Goal: Transaction & Acquisition: Download file/media

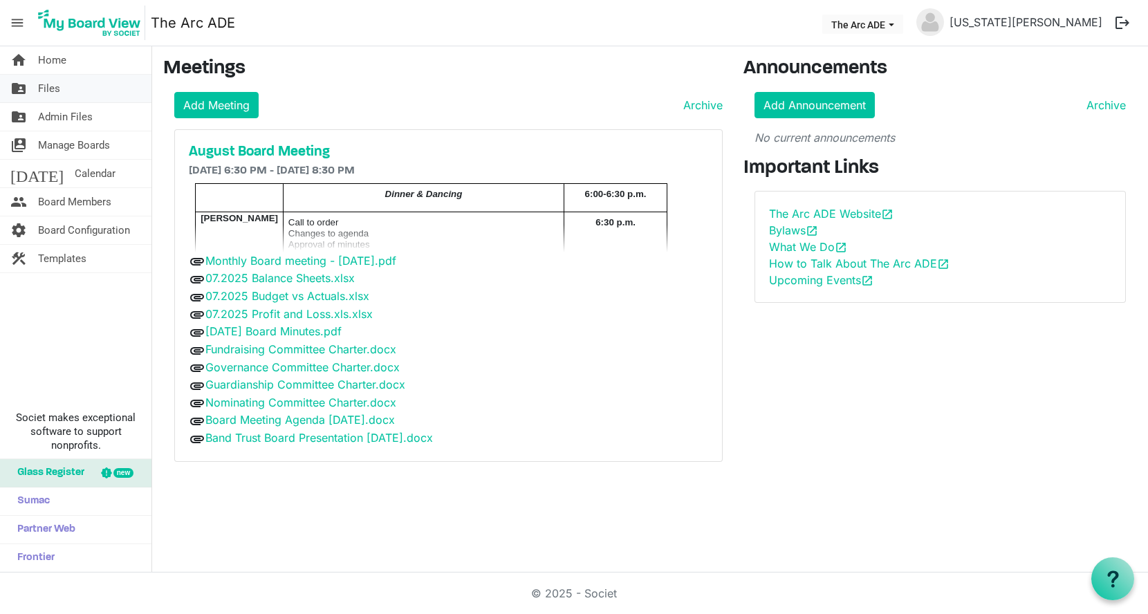
click at [48, 89] on span "Files" at bounding box center [49, 89] width 22 height 28
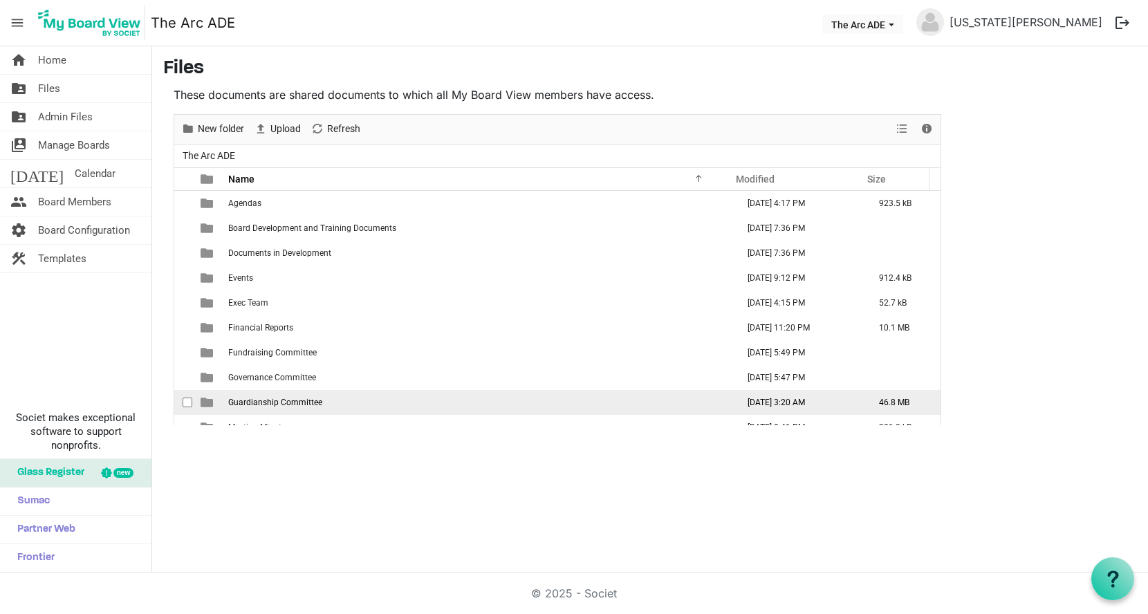
click at [278, 402] on span "Guardianship Committee" at bounding box center [275, 403] width 94 height 10
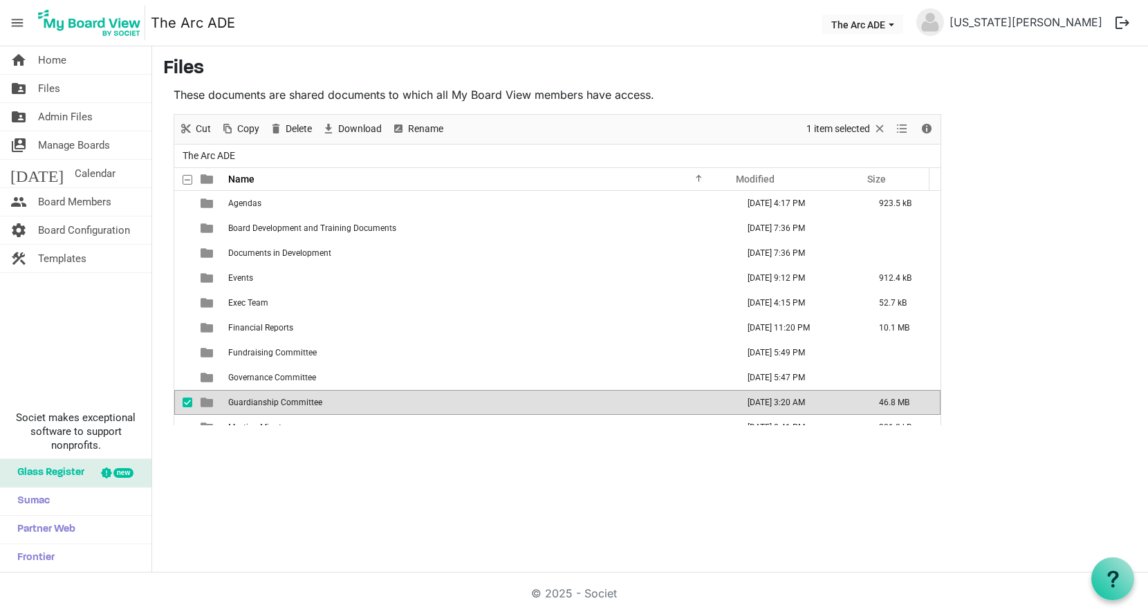
click at [278, 402] on span "Guardianship Committee" at bounding box center [275, 403] width 94 height 10
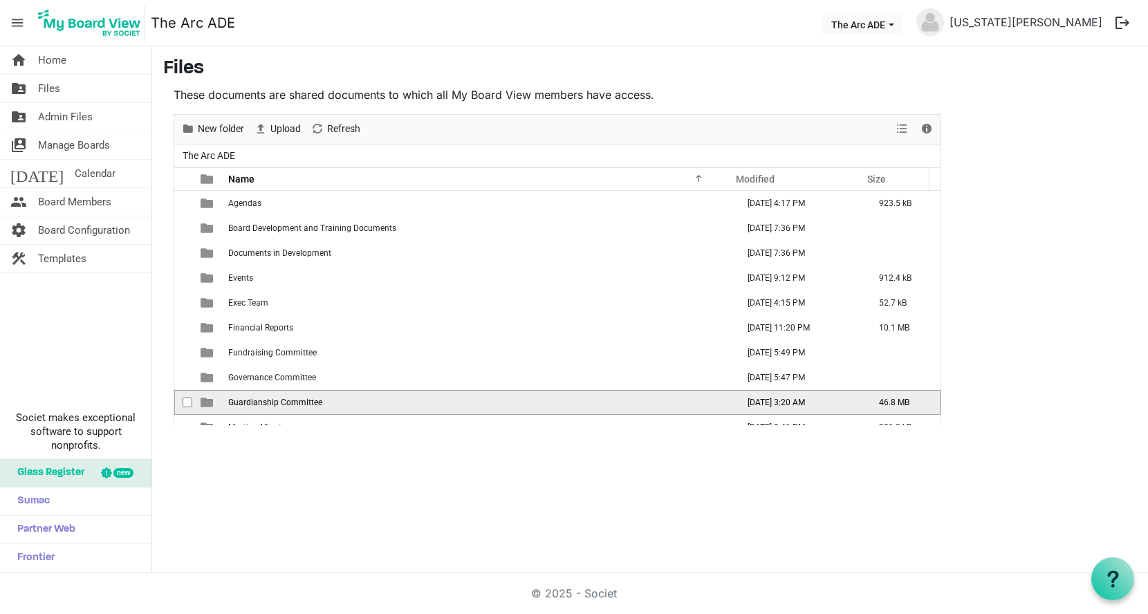
click at [278, 402] on span "Guardianship Committee" at bounding box center [275, 403] width 94 height 10
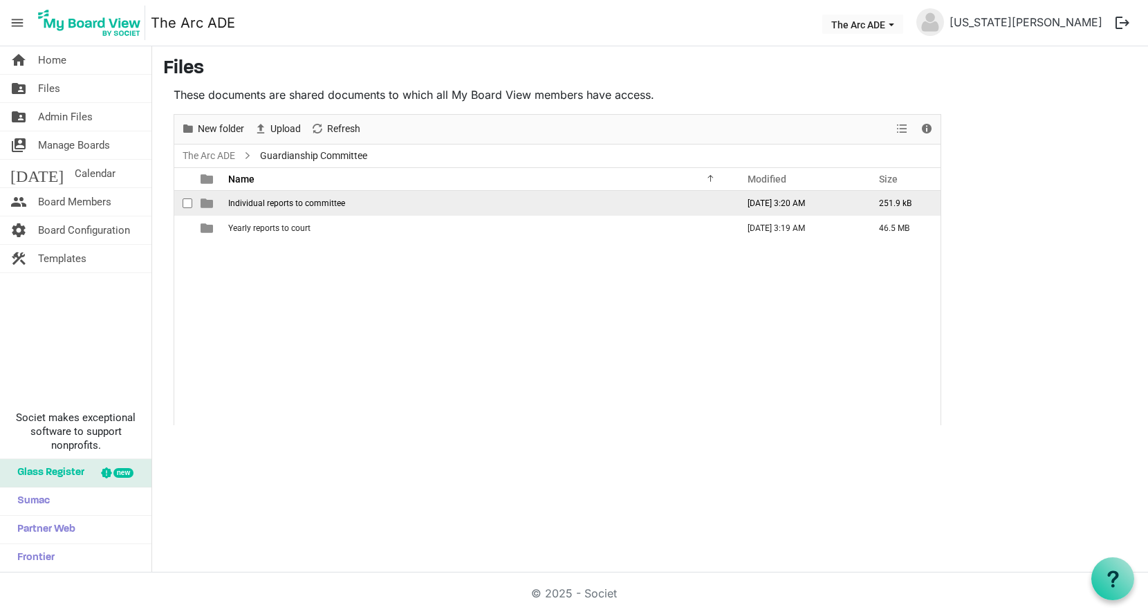
click at [282, 202] on span "Individual reports to committee" at bounding box center [286, 203] width 117 height 10
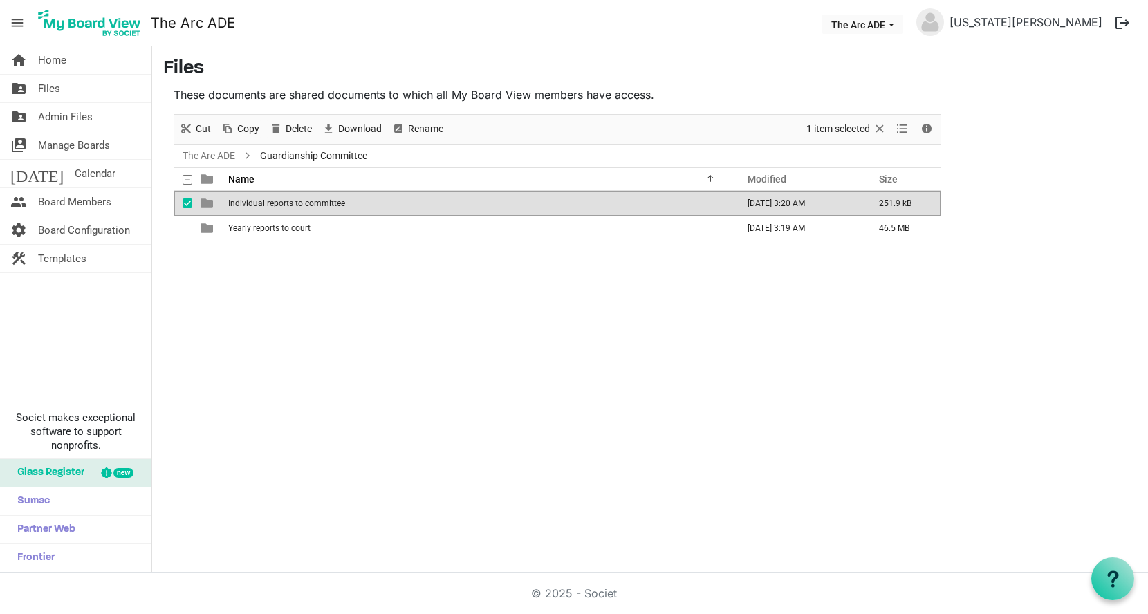
click at [282, 202] on span "Individual reports to committee" at bounding box center [286, 203] width 117 height 10
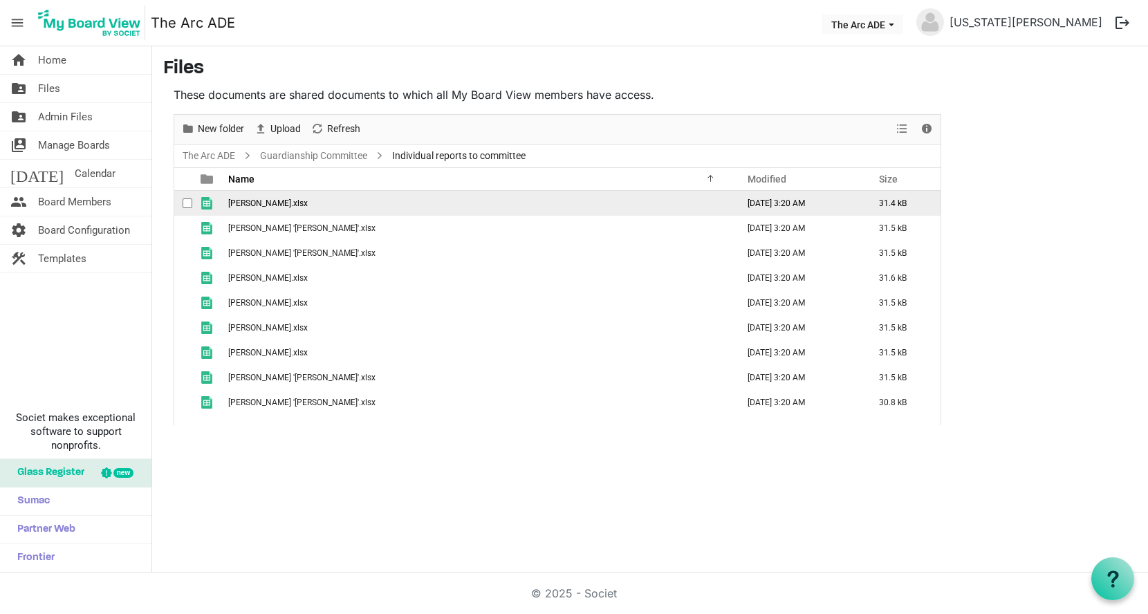
click at [279, 204] on span "Broussard, Shannon.xlsx" at bounding box center [268, 203] width 80 height 10
